Goal: Task Accomplishment & Management: Manage account settings

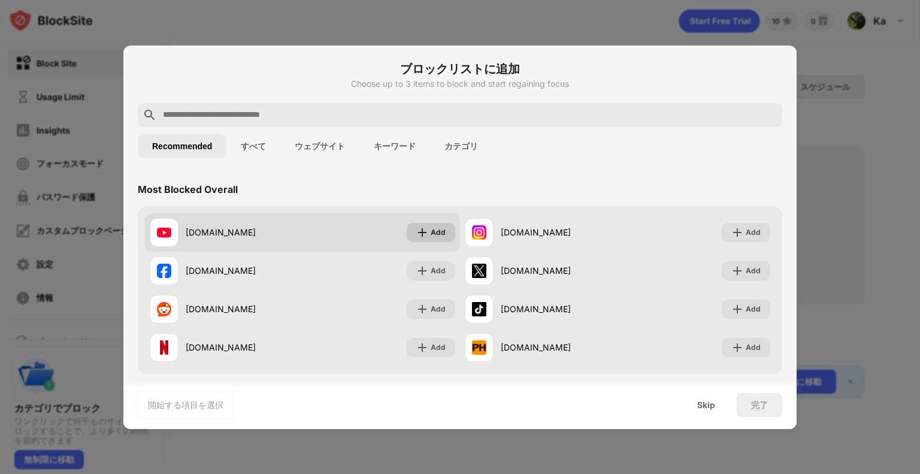
click at [421, 231] on img at bounding box center [422, 232] width 12 height 12
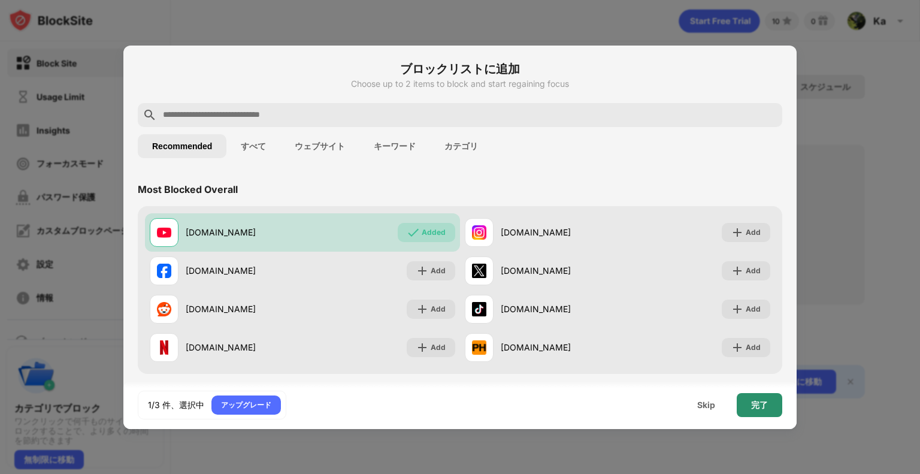
click at [754, 410] on div "完了" at bounding box center [760, 405] width 46 height 24
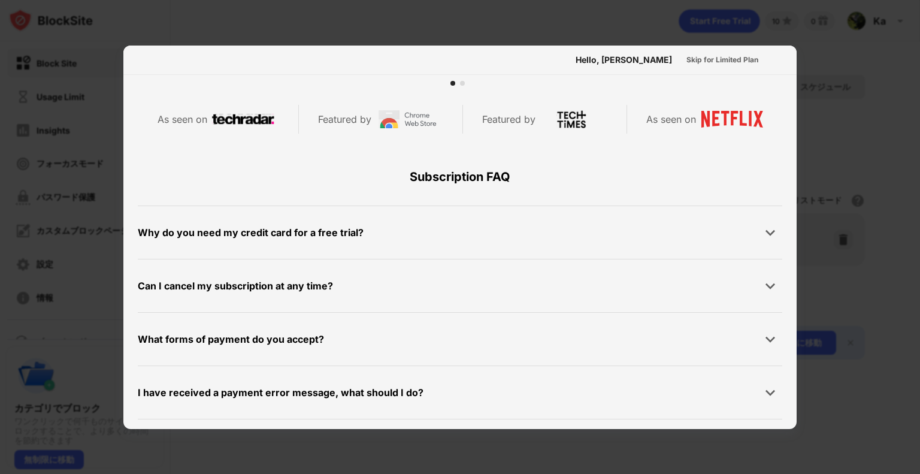
scroll to position [532, 0]
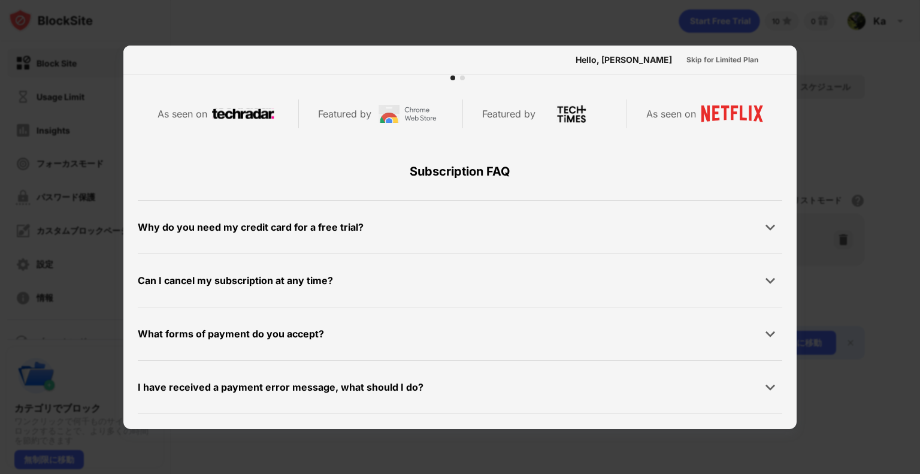
click at [877, 264] on div at bounding box center [460, 237] width 920 height 474
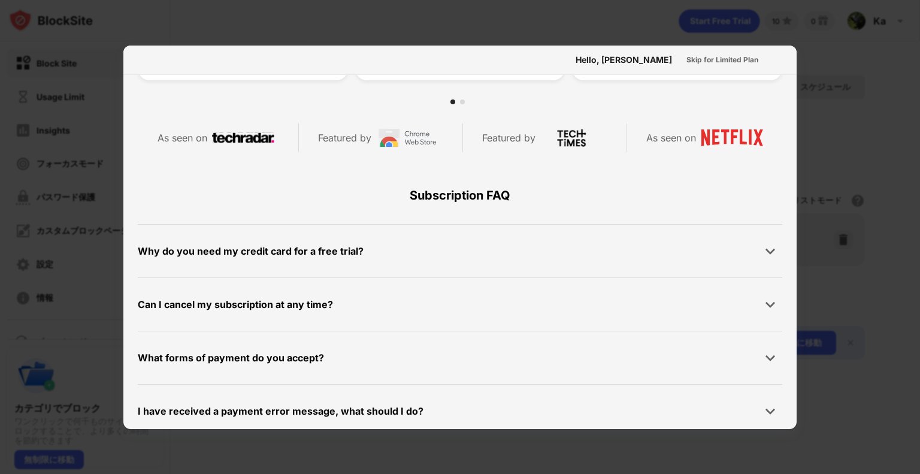
scroll to position [0, 0]
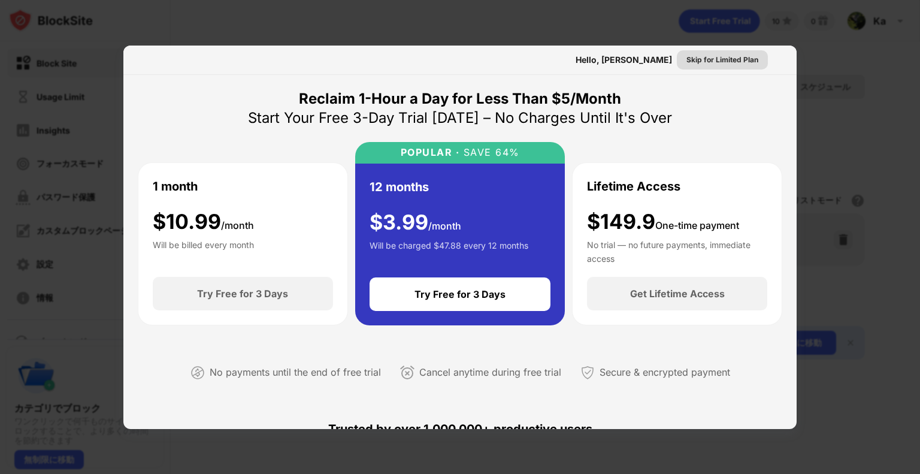
click at [697, 61] on div "Skip for Limited Plan" at bounding box center [723, 60] width 72 height 12
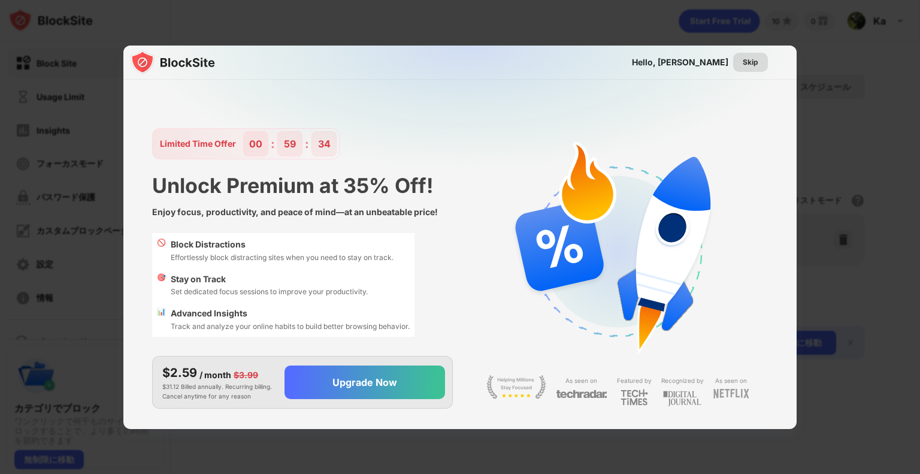
click at [750, 62] on div "Skip" at bounding box center [751, 62] width 16 height 12
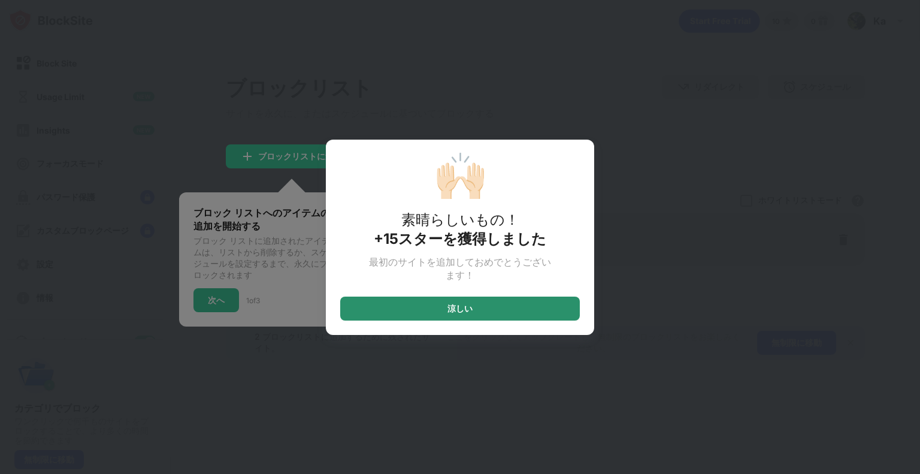
click at [490, 317] on div "涼しい" at bounding box center [460, 309] width 240 height 24
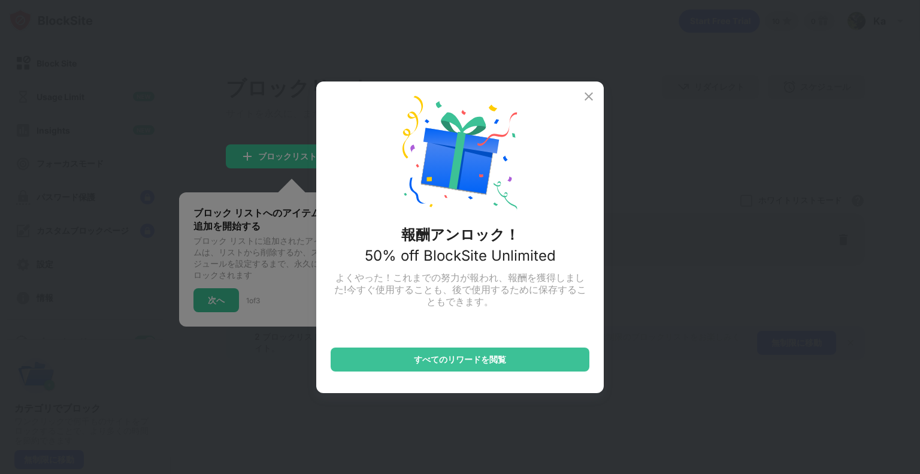
click at [585, 92] on img at bounding box center [589, 96] width 14 height 14
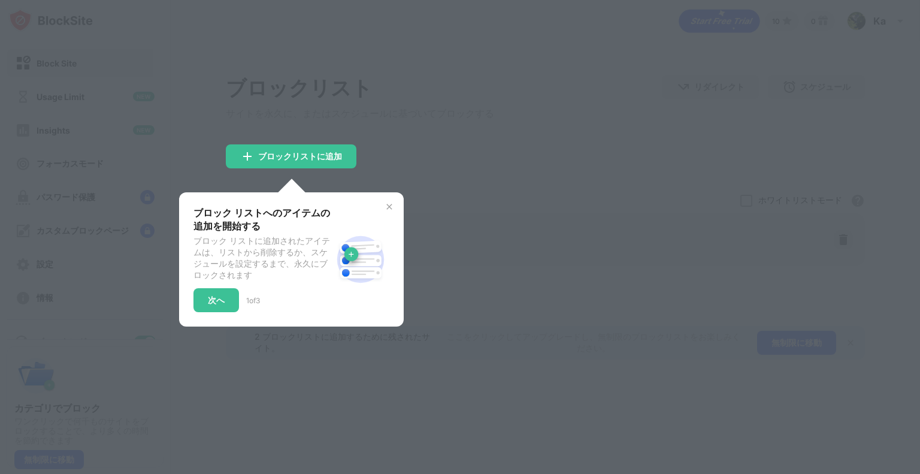
click at [389, 210] on img at bounding box center [390, 207] width 10 height 10
